Goal: Complete application form: Complete application form

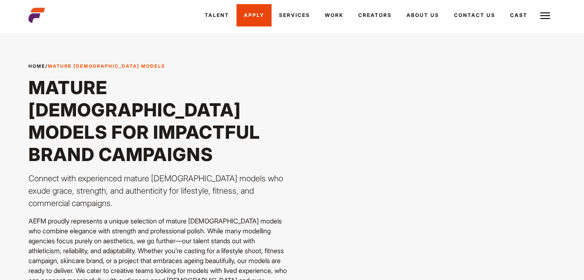
click at [250, 13] on link "Apply" at bounding box center [253, 15] width 35 height 22
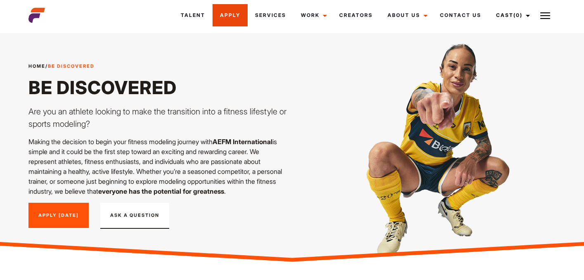
click at [235, 19] on link "Apply" at bounding box center [229, 15] width 35 height 22
click at [53, 208] on link "Apply [DATE]" at bounding box center [58, 216] width 60 height 26
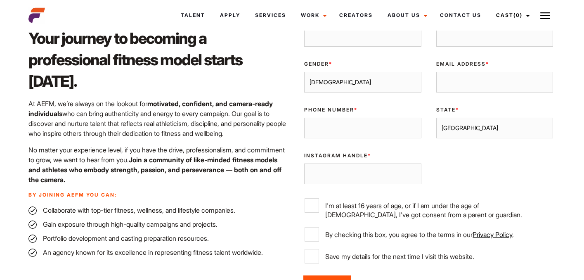
scroll to position [281, 0]
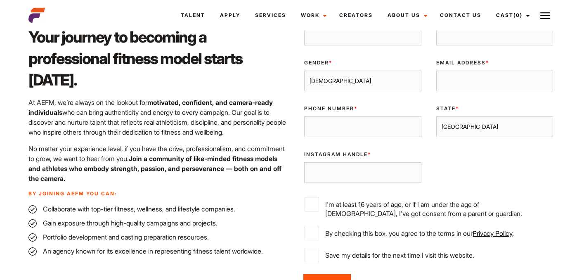
click at [486, 133] on select "[GEOGRAPHIC_DATA] [GEOGRAPHIC_DATA] [GEOGRAPHIC_DATA] [GEOGRAPHIC_DATA] [GEOGRA…" at bounding box center [494, 126] width 117 height 21
select select "[GEOGRAPHIC_DATA]"
click at [431, 203] on label "I'm at least 16 years of age, or if I am under the age of [DEMOGRAPHIC_DATA], I…" at bounding box center [428, 207] width 248 height 21
click at [319, 203] on input "I'm at least 16 years of age, or if I am under the age of [DEMOGRAPHIC_DATA], I…" at bounding box center [311, 204] width 14 height 14
checkbox input "true"
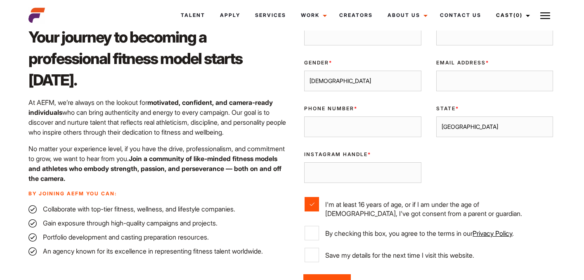
click at [422, 226] on label "By checking this box, you agree to the terms in our Privacy Policy ." at bounding box center [428, 233] width 248 height 14
click at [319, 226] on input "By checking this box, you agree to the terms in our Privacy Policy ." at bounding box center [311, 233] width 14 height 14
checkbox input "true"
click at [395, 252] on label "Save my details for the next time I visit this website." at bounding box center [428, 255] width 248 height 14
click at [319, 252] on input "Save my details for the next time I visit this website." at bounding box center [311, 255] width 14 height 14
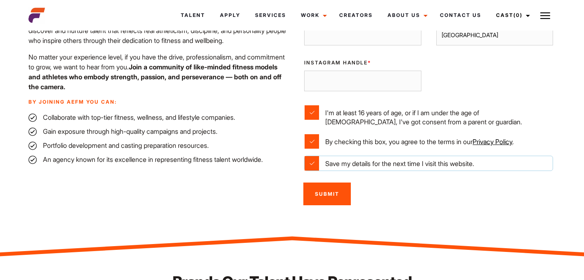
scroll to position [378, 0]
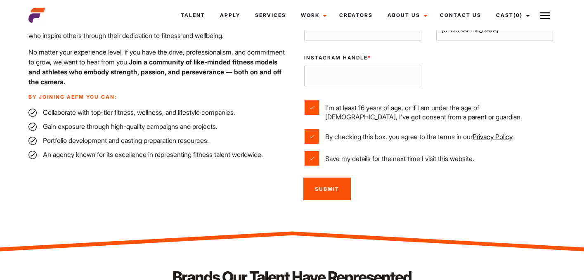
click at [345, 153] on label "Save my details for the next time I visit this website." at bounding box center [428, 158] width 248 height 14
click at [319, 153] on input "Save my details for the next time I visit this website." at bounding box center [311, 158] width 14 height 14
checkbox input "false"
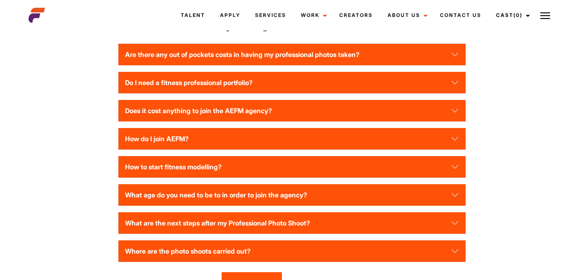
scroll to position [1165, 0]
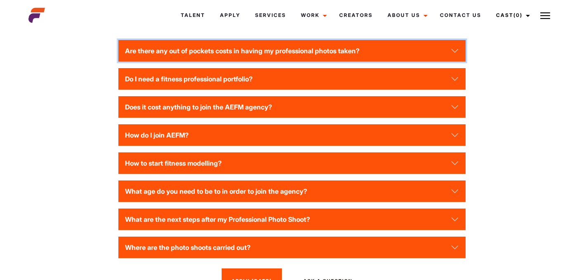
click at [186, 54] on button "Are there any out of pockets costs in having my professional photos taken?" at bounding box center [291, 50] width 347 height 21
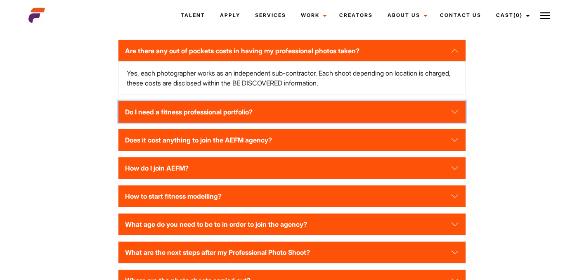
click at [159, 117] on button "Do I need a fitness professional portfolio?" at bounding box center [291, 111] width 347 height 21
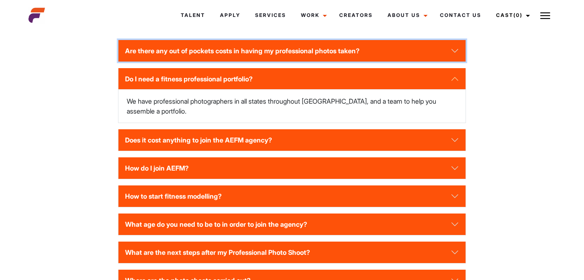
click at [200, 52] on button "Are there any out of pockets costs in having my professional photos taken?" at bounding box center [291, 50] width 347 height 21
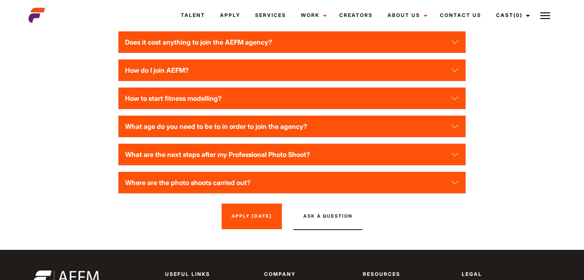
scroll to position [1264, 0]
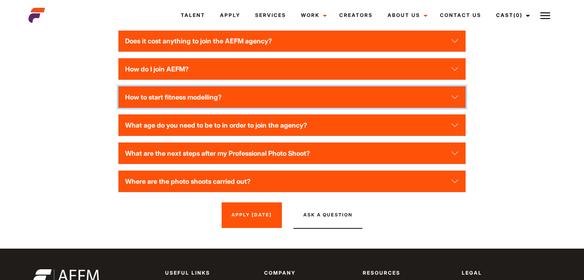
click at [160, 89] on button "How to start fitness modelling?" at bounding box center [291, 96] width 347 height 21
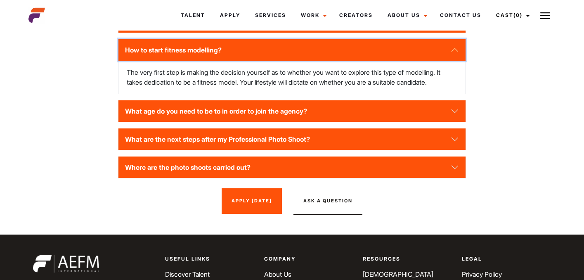
scroll to position [1281, 0]
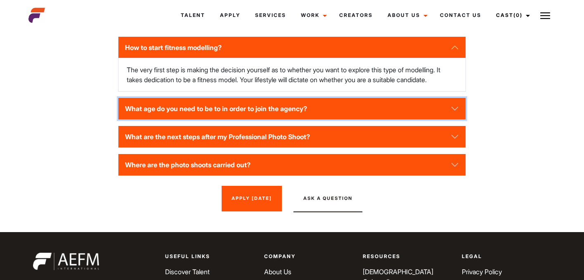
click at [169, 112] on button "What age do you need to be to in order to join the agency?" at bounding box center [291, 108] width 347 height 21
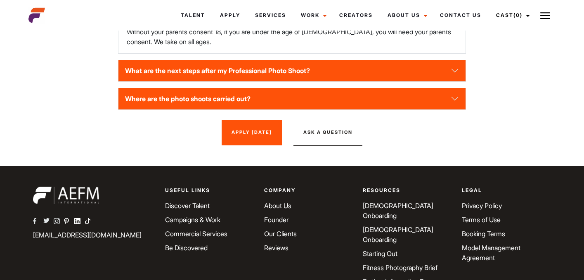
scroll to position [1363, 0]
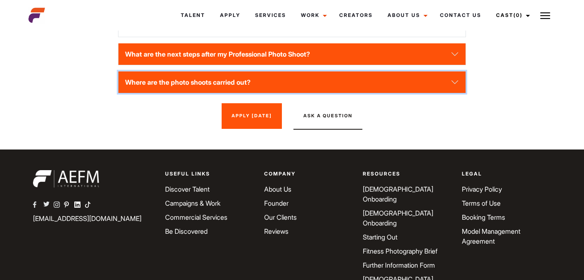
click at [149, 86] on button "Where are the photo shoots carried out?" at bounding box center [291, 81] width 347 height 21
